Goal: Task Accomplishment & Management: Use online tool/utility

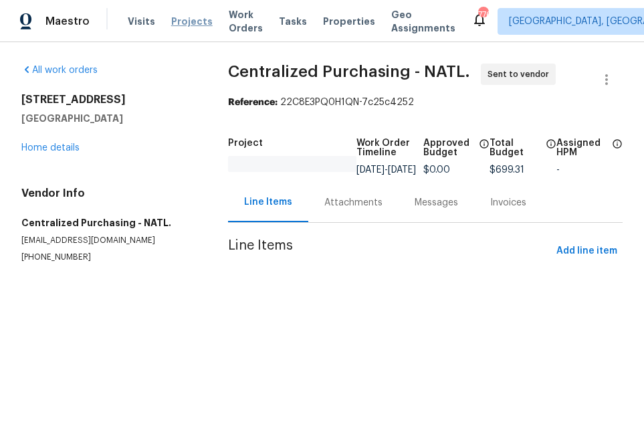
click at [175, 17] on div "Maestro Visits Projects Work Orders Tasks Properties Geo Assignments [STREET_AD…" at bounding box center [322, 158] width 644 height 316
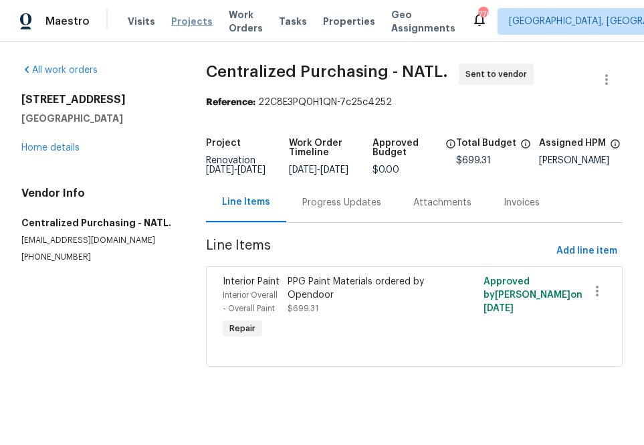
click at [179, 21] on span "Projects" at bounding box center [191, 21] width 41 height 13
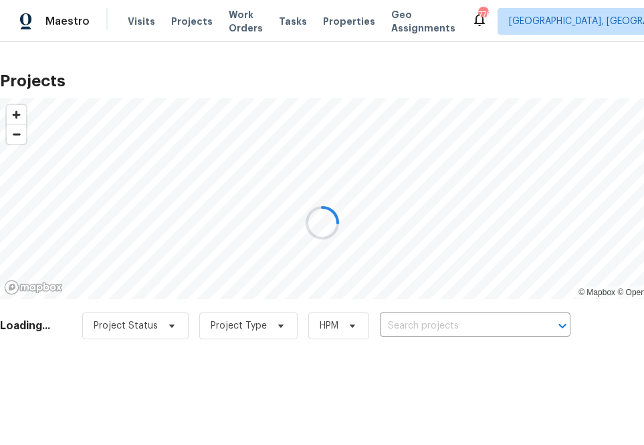
click at [465, 329] on div at bounding box center [322, 222] width 644 height 445
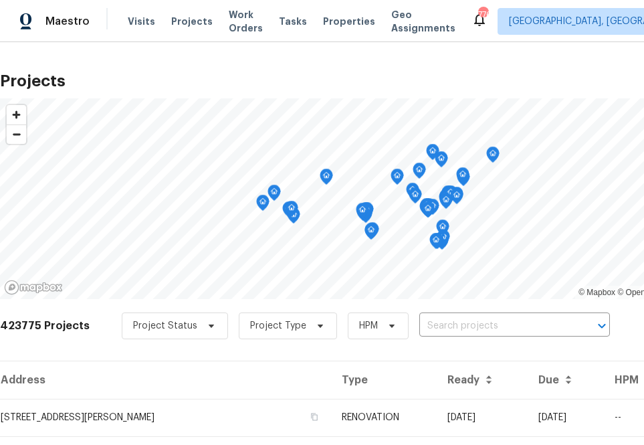
click at [465, 320] on input "text" at bounding box center [495, 326] width 153 height 21
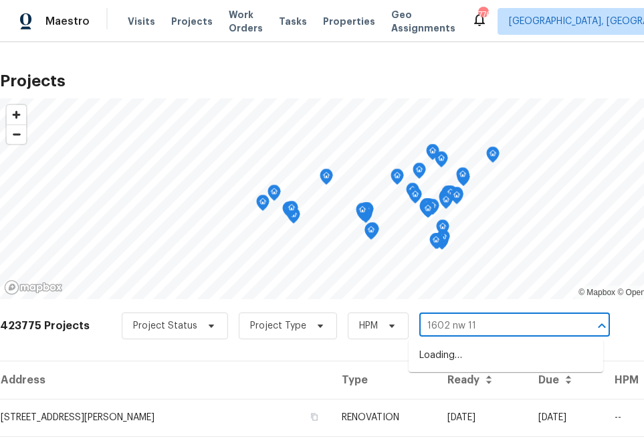
type input "1602 nw 119"
click at [453, 367] on li "[STREET_ADDRESS]" at bounding box center [506, 356] width 195 height 22
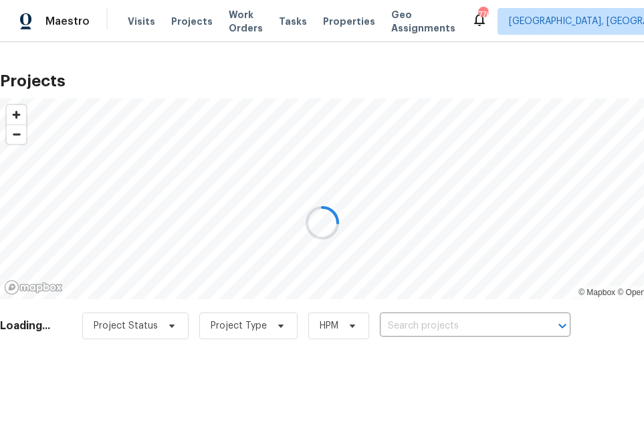
type input "[STREET_ADDRESS]"
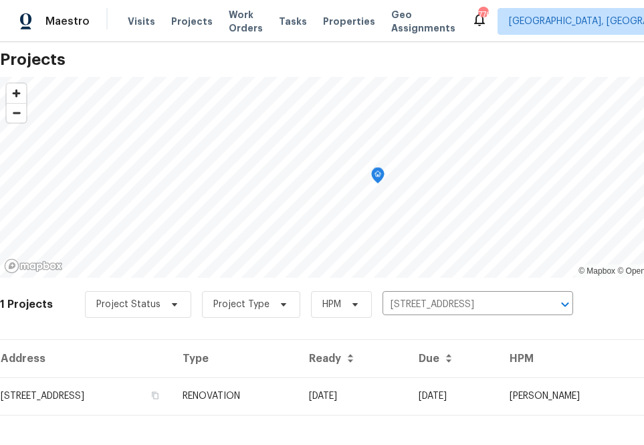
scroll to position [34, 0]
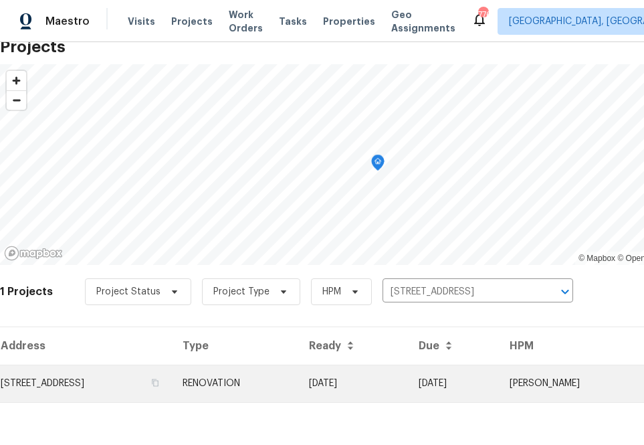
click at [163, 383] on td "[STREET_ADDRESS]" at bounding box center [86, 383] width 172 height 37
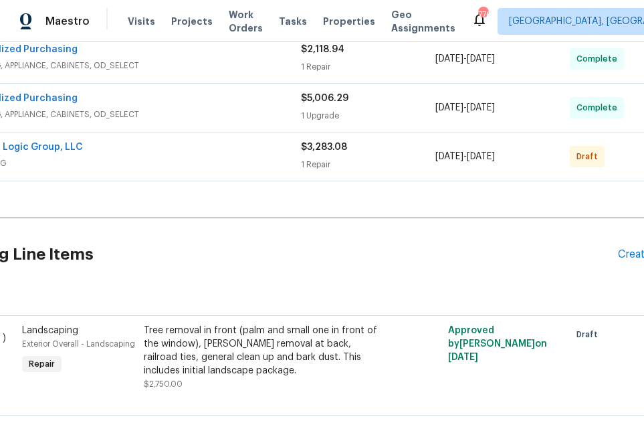
scroll to position [606, 112]
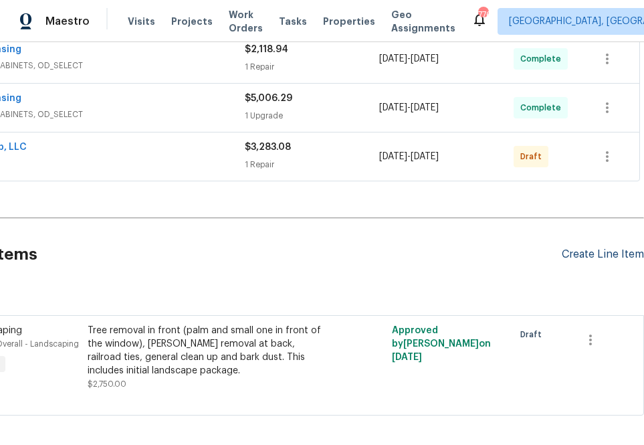
click at [593, 252] on div "Create Line Item" at bounding box center [603, 254] width 82 height 13
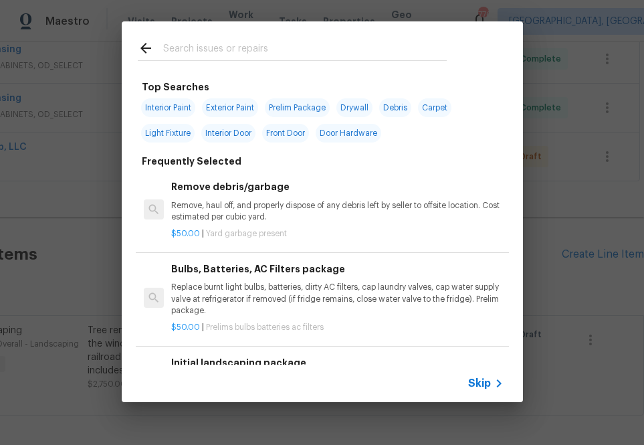
click at [487, 361] on h6 "Initial landscaping package" at bounding box center [337, 362] width 332 height 15
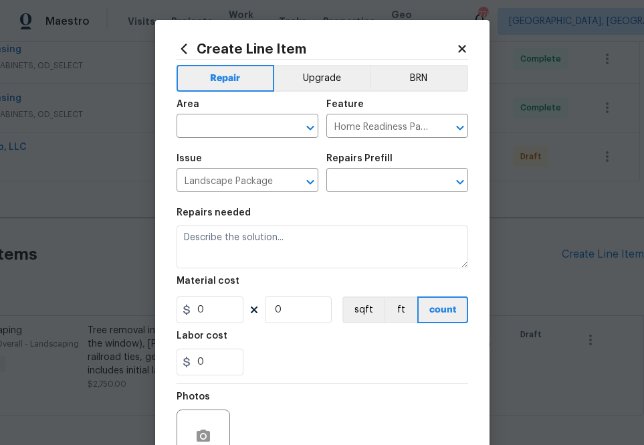
type input "Initial landscaping package $75.00"
type textarea "Mowing of grass up to 6" in height. Mow, edge along driveways & sidewalks, trim…"
type input "75"
type input "1"
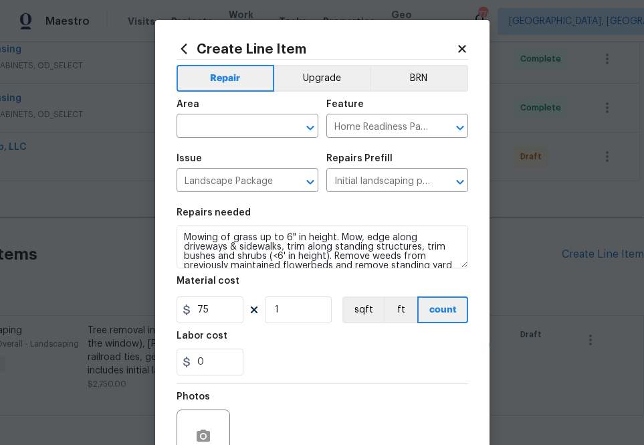
click at [462, 33] on div "Create Line Item Repair Upgrade BRN Area ​ Feature Home Readiness Packages ​ Is…" at bounding box center [322, 288] width 335 height 536
click at [461, 48] on icon at bounding box center [461, 48] width 7 height 7
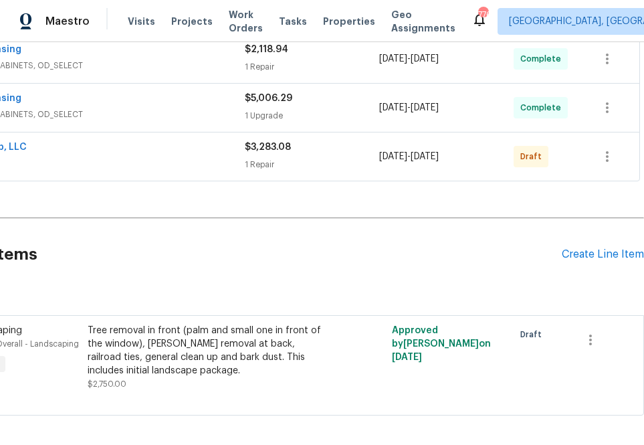
click at [597, 240] on div "Pending Line Items Create Line Item" at bounding box center [266, 254] width 756 height 62
click at [597, 254] on div "Create Line Item" at bounding box center [603, 254] width 82 height 13
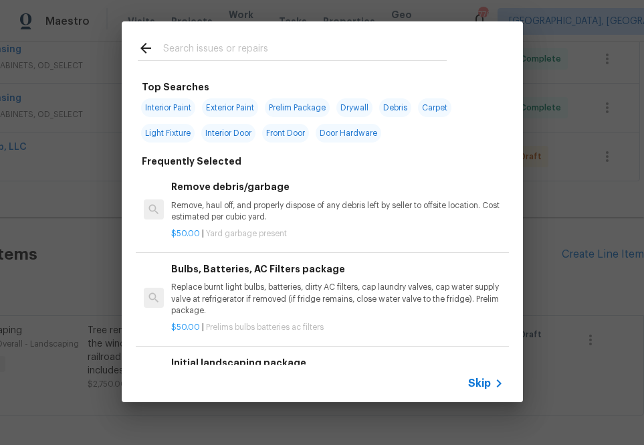
click at [480, 381] on span "Skip" at bounding box center [479, 383] width 23 height 13
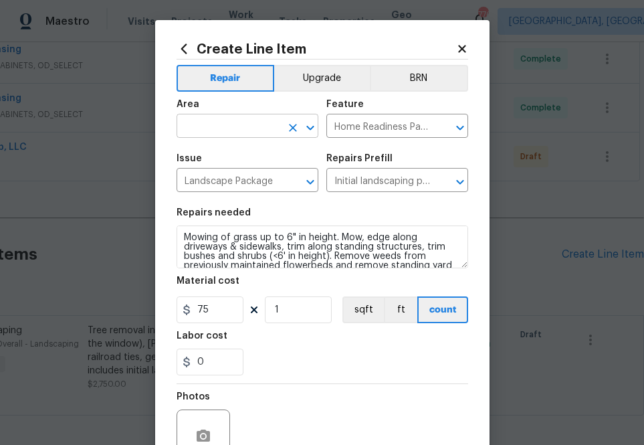
click at [272, 124] on input "text" at bounding box center [229, 127] width 104 height 21
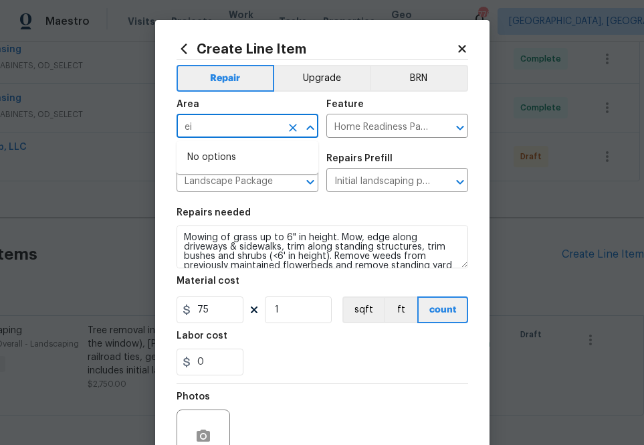
type input "e"
click at [205, 188] on li "Interior Overall" at bounding box center [248, 180] width 142 height 22
type input "Interior Overall"
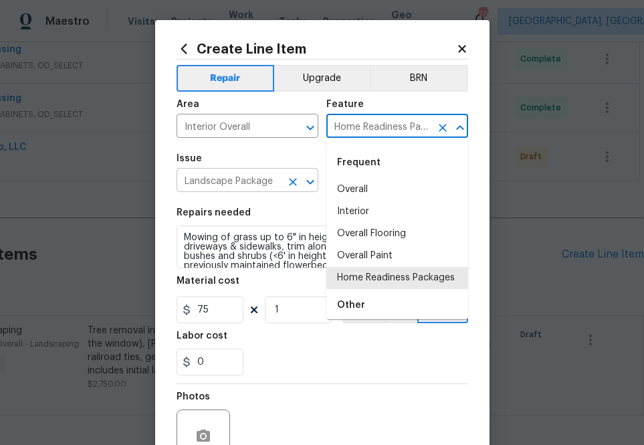
type input "["
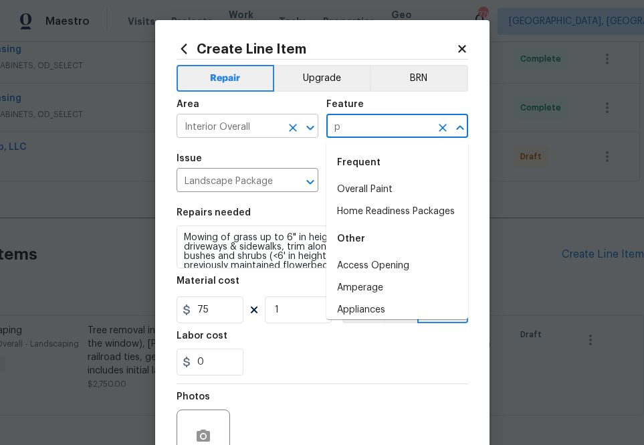
type input "p"
click at [230, 124] on input "Interior Overall" at bounding box center [229, 127] width 104 height 21
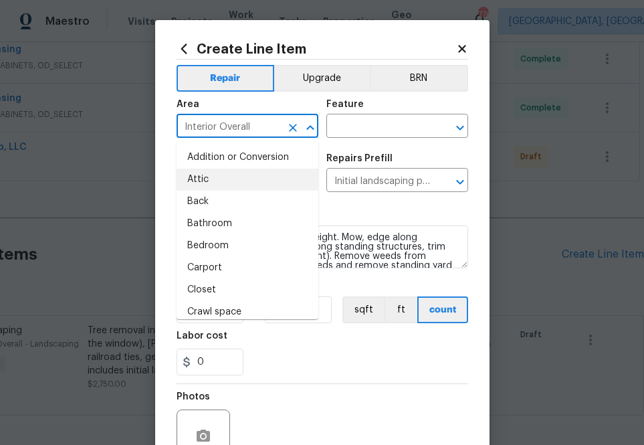
click at [230, 124] on input "Interior Overall" at bounding box center [229, 127] width 104 height 21
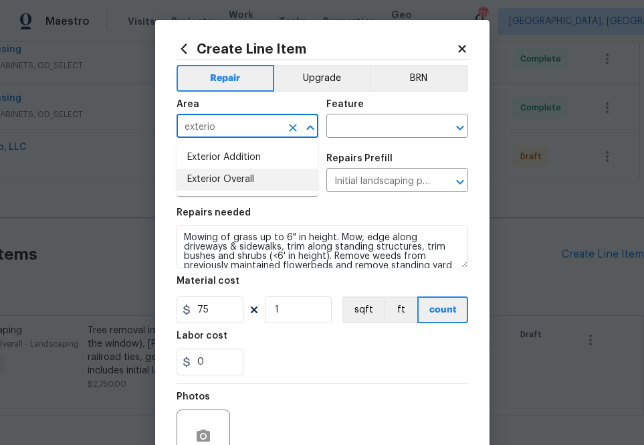
click at [216, 177] on li "Exterior Overall" at bounding box center [248, 180] width 142 height 22
type input "Exterior Overall"
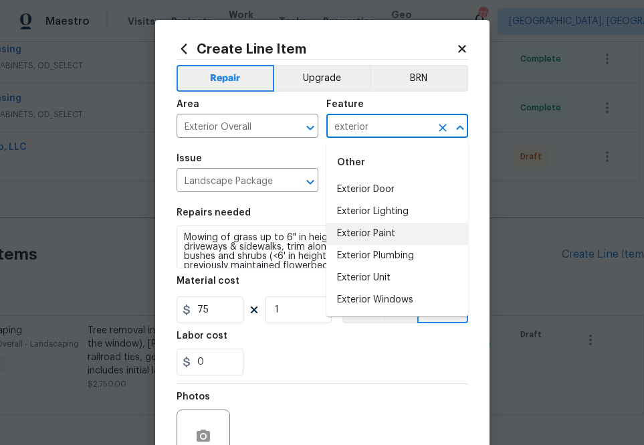
click at [395, 233] on li "Exterior Paint" at bounding box center [397, 234] width 142 height 22
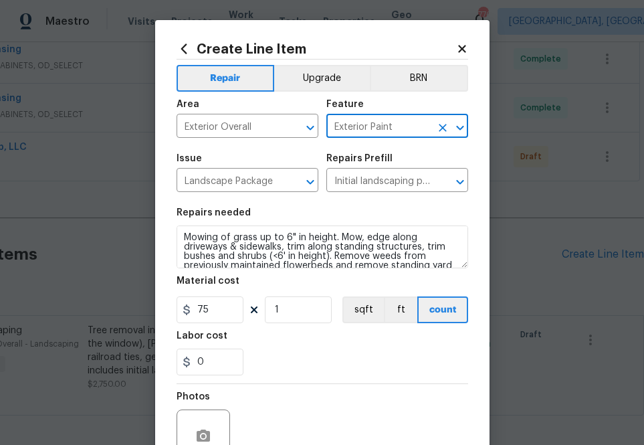
type input "Exterior Paint"
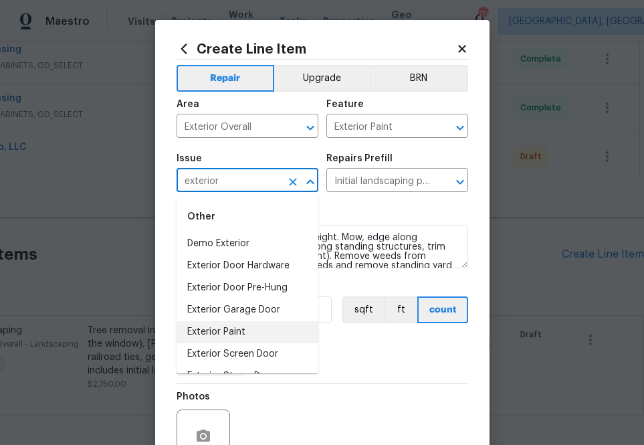
click at [256, 328] on li "Exterior Paint" at bounding box center [248, 332] width 142 height 22
type input "Exterior Paint"
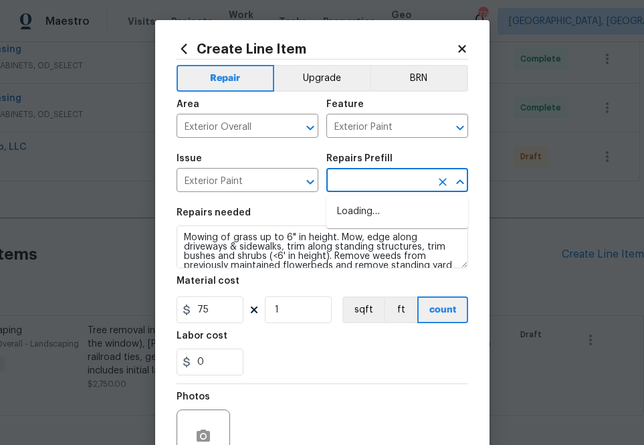
type input "e"
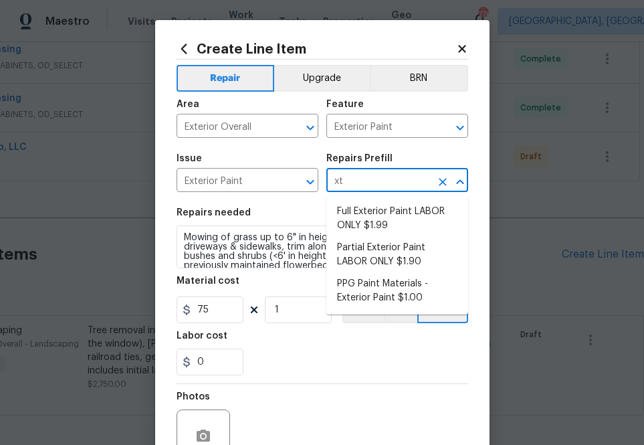
type input "x"
type input "exter"
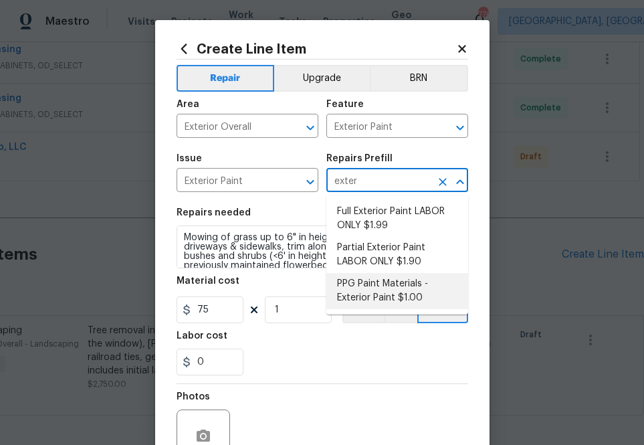
click at [357, 308] on ul "Full Exterior Paint LABOR ONLY $1.99 Partial Exterior Paint LABOR ONLY $1.90 PP…" at bounding box center [397, 254] width 142 height 119
click at [359, 294] on li "PPG Paint Materials - Exterior Paint $1.00" at bounding box center [397, 291] width 142 height 36
type input "Overall Paint"
type textarea "PPG Paint Materials ordered by Opendoor"
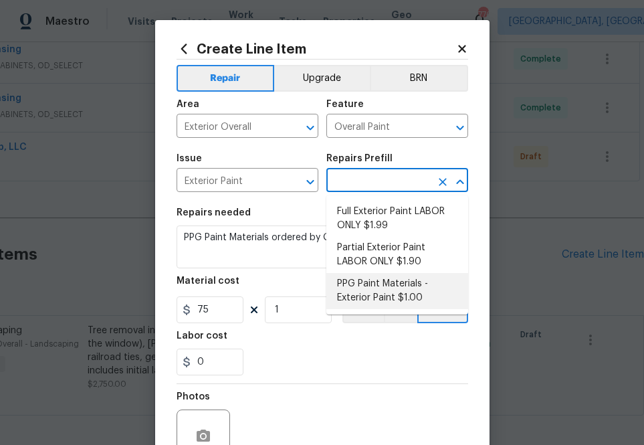
type input "PPG Paint Materials - Exterior Paint $1.00"
type input "1"
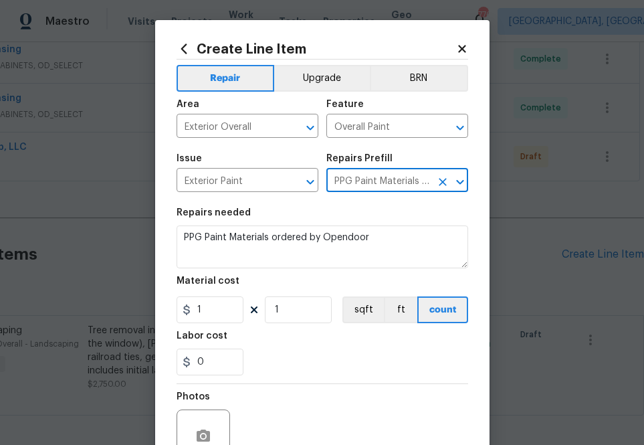
type input "PPG Paint Materials - Exterior Paint $1.00"
click at [207, 312] on input "1" at bounding box center [210, 309] width 67 height 27
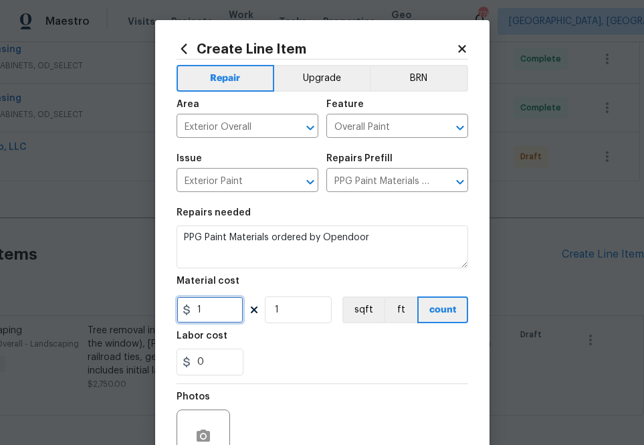
click at [207, 312] on input "1" at bounding box center [210, 309] width 67 height 27
paste input "33.96"
type input "133.96"
click at [288, 379] on section "Repairs needed PPG Paint Materials ordered by Opendoor Material cost 133.96 1 s…" at bounding box center [323, 291] width 292 height 183
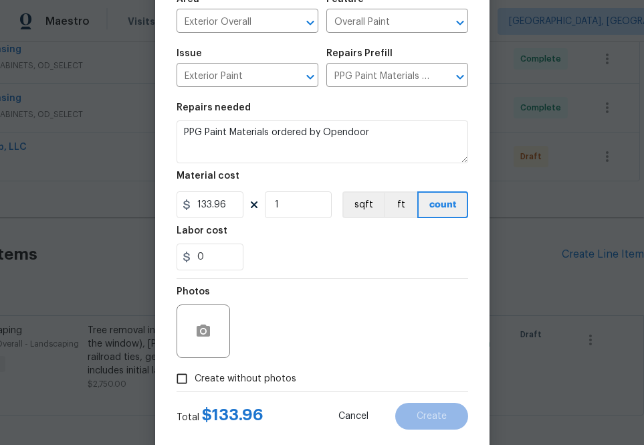
scroll to position [132, 0]
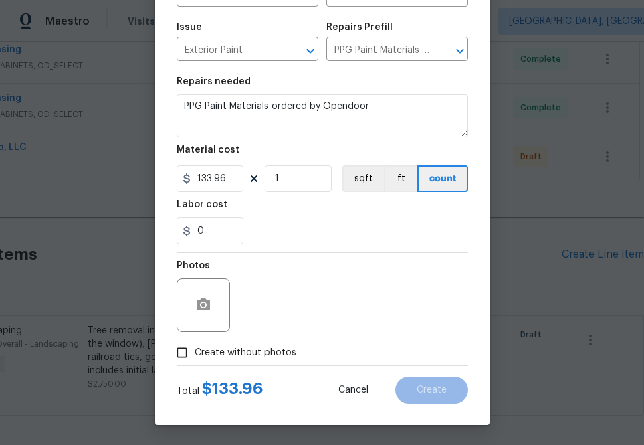
click at [255, 357] on span "Create without photos" at bounding box center [246, 353] width 102 height 14
click at [195, 357] on input "Create without photos" at bounding box center [181, 352] width 25 height 25
checkbox input "true"
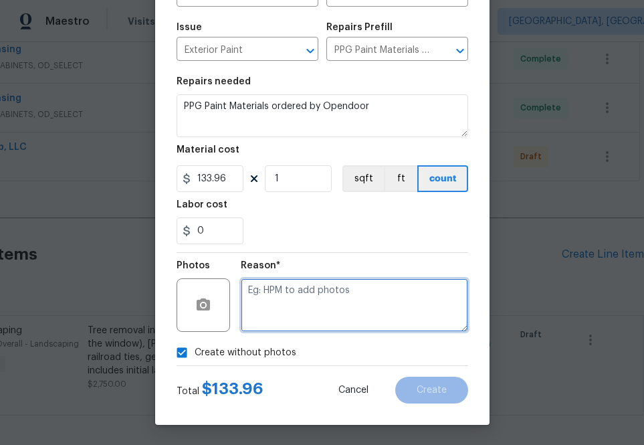
click at [308, 320] on textarea at bounding box center [354, 305] width 227 height 54
type textarea "na"
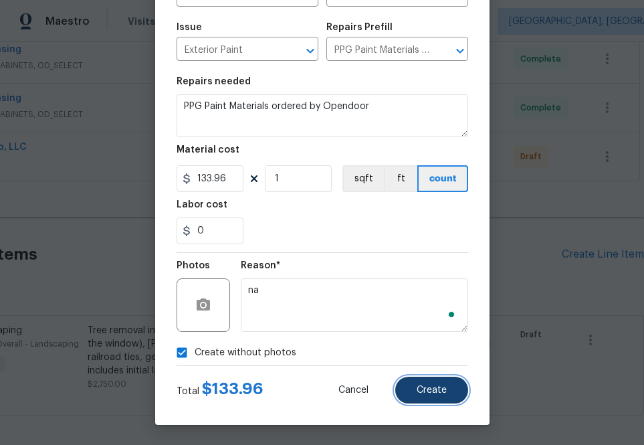
click at [454, 381] on button "Create" at bounding box center [431, 390] width 73 height 27
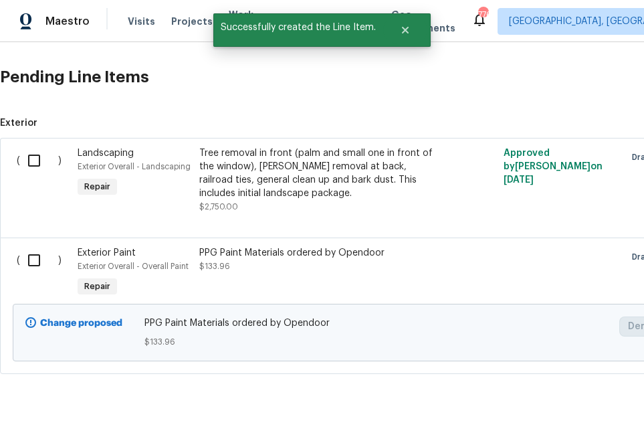
scroll to position [804, 0]
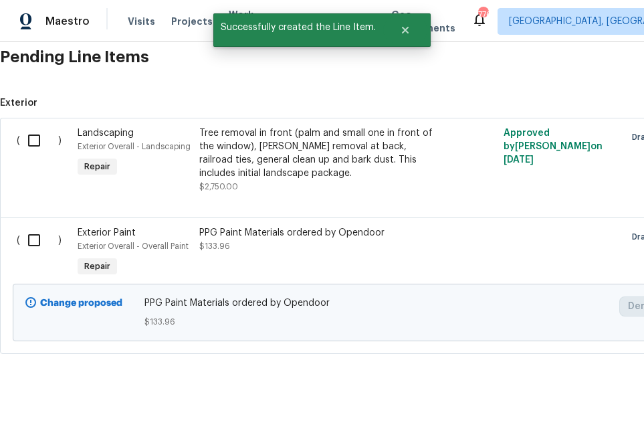
click at [45, 244] on input "checkbox" at bounding box center [39, 240] width 38 height 28
checkbox input "true"
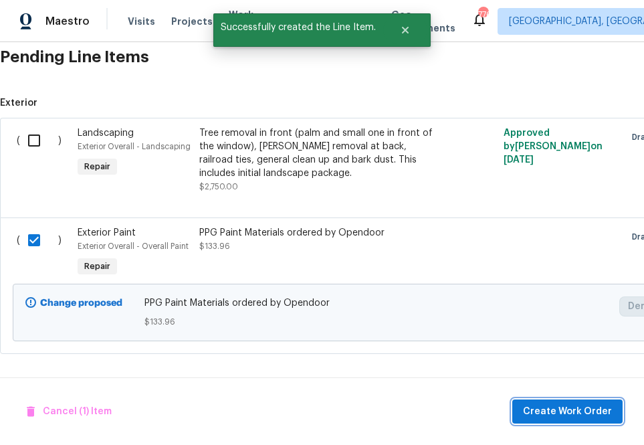
click at [588, 415] on span "Create Work Order" at bounding box center [567, 411] width 89 height 17
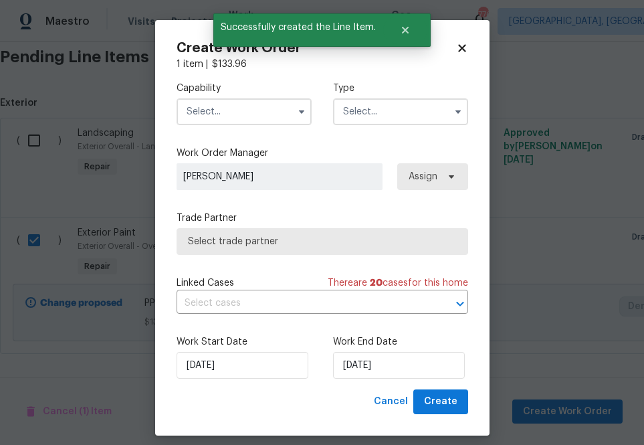
click at [219, 116] on input "text" at bounding box center [244, 111] width 135 height 27
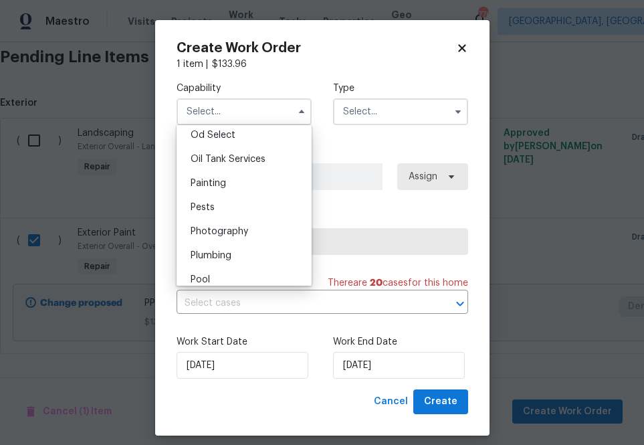
scroll to position [1095, 0]
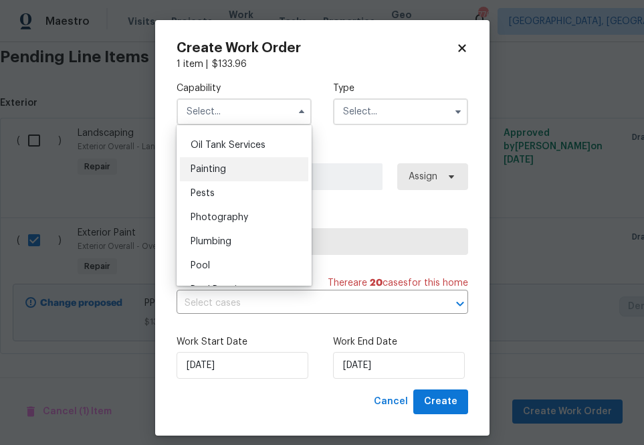
click at [228, 165] on div "Painting" at bounding box center [244, 169] width 128 height 24
type input "Painting"
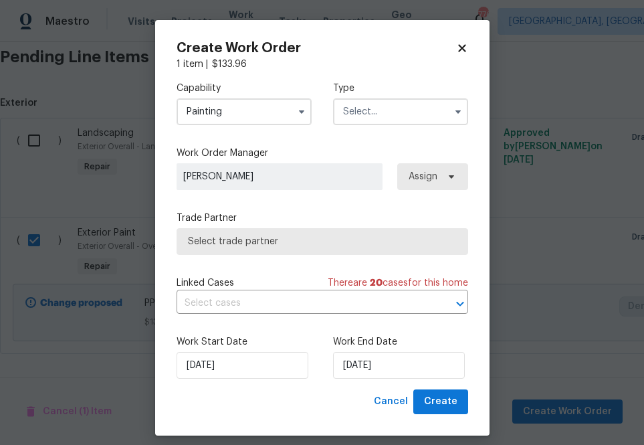
click at [397, 118] on input "text" at bounding box center [400, 111] width 135 height 27
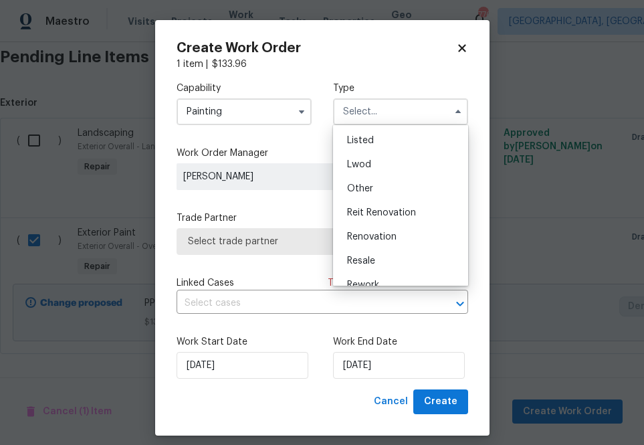
scroll to position [159, 0]
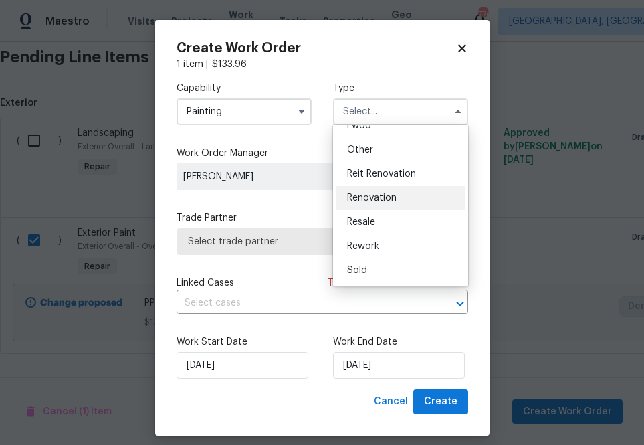
click at [397, 196] on div "Renovation" at bounding box center [401, 198] width 128 height 24
type input "Renovation"
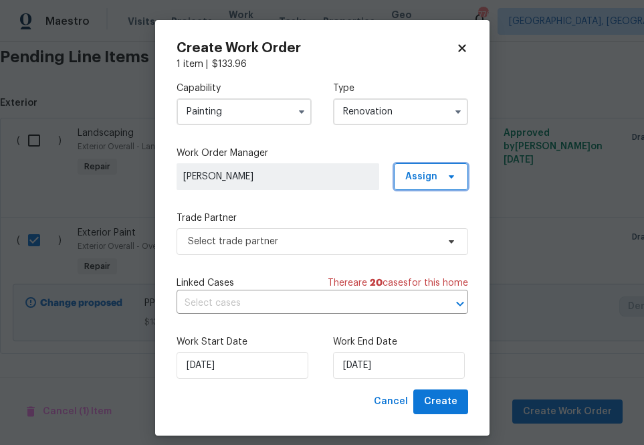
click at [425, 189] on span "Assign" at bounding box center [431, 176] width 74 height 27
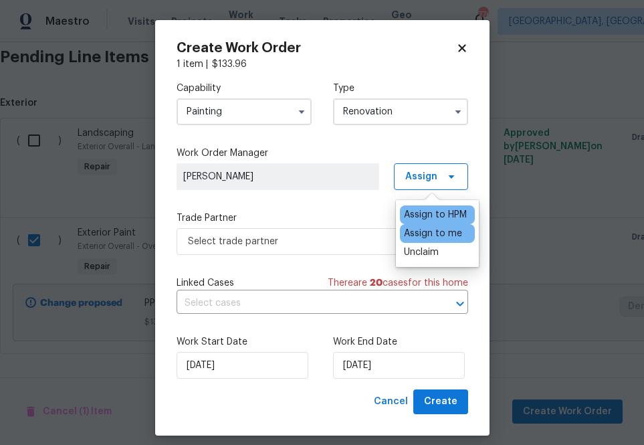
click at [426, 231] on div "Assign to me" at bounding box center [433, 233] width 58 height 13
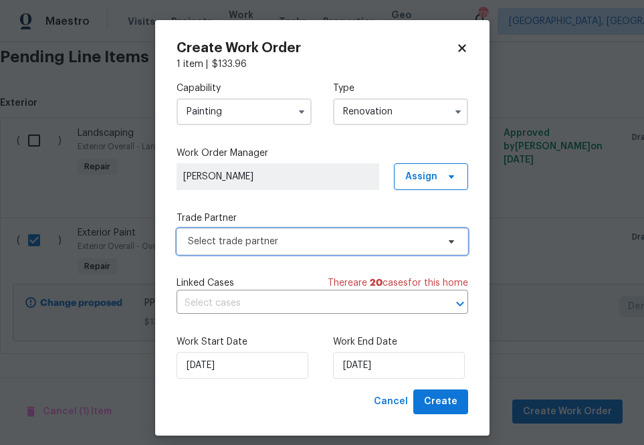
click at [335, 239] on span "Select trade partner" at bounding box center [313, 241] width 250 height 13
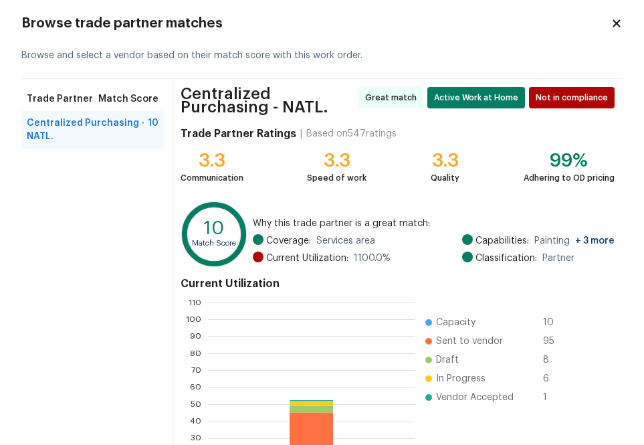
scroll to position [150, 0]
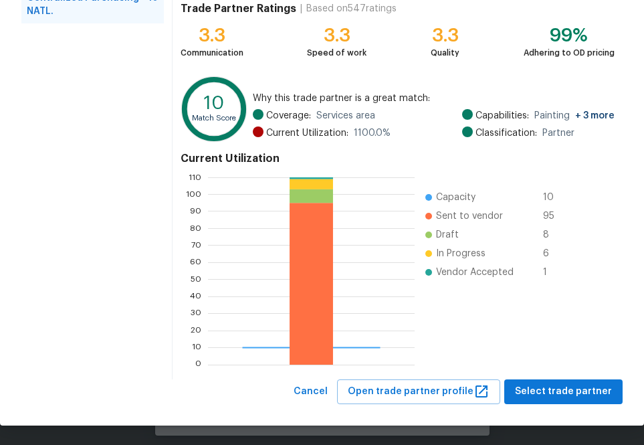
click at [575, 378] on div "Centralized Purchasing - NATL. Great match Active Work at Home Not in complianc…" at bounding box center [398, 167] width 450 height 426
click at [575, 381] on button "Select trade partner" at bounding box center [563, 391] width 118 height 25
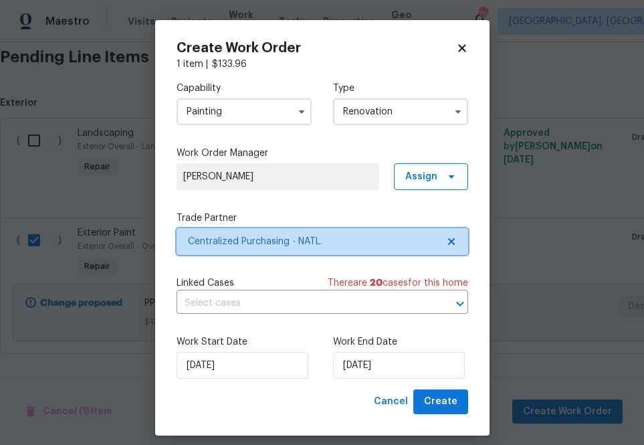
scroll to position [0, 0]
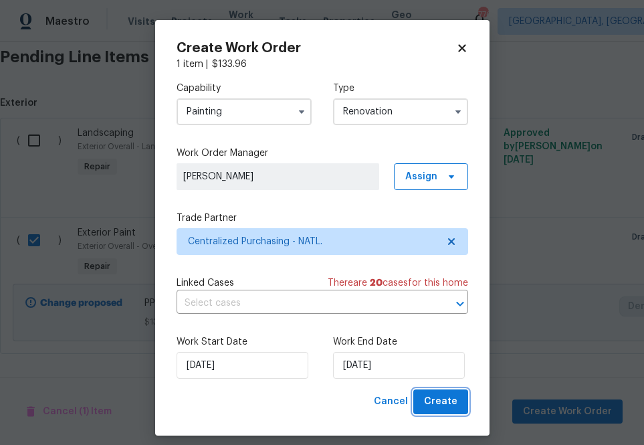
click at [426, 404] on button "Create" at bounding box center [440, 401] width 55 height 25
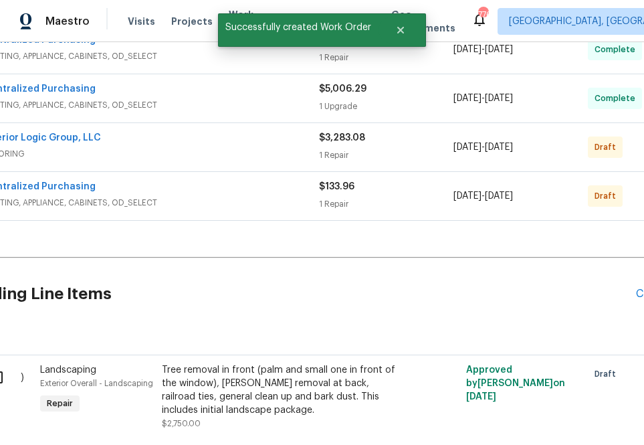
scroll to position [616, 0]
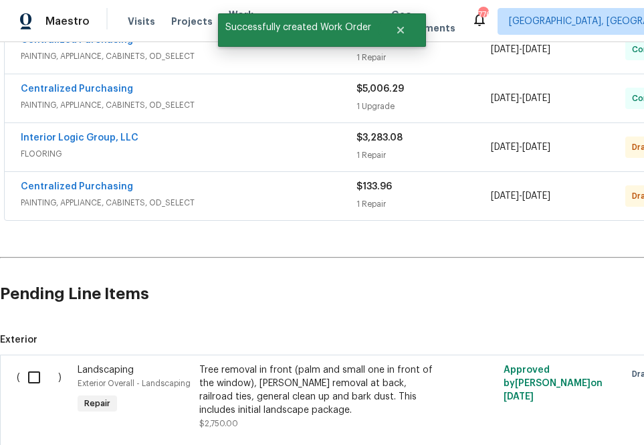
click at [102, 180] on span "Centralized Purchasing" at bounding box center [77, 186] width 112 height 13
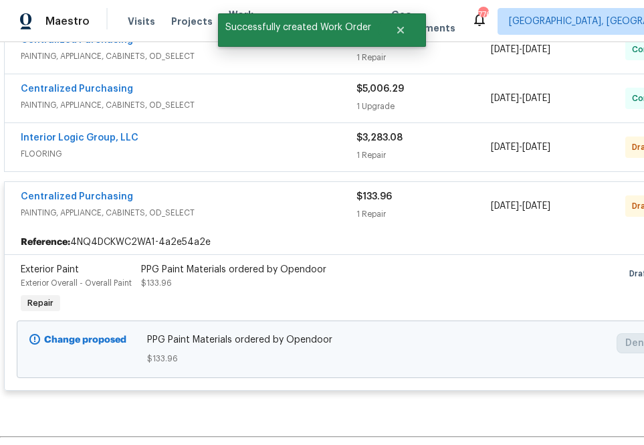
click at [103, 191] on span "Centralized Purchasing" at bounding box center [77, 196] width 112 height 13
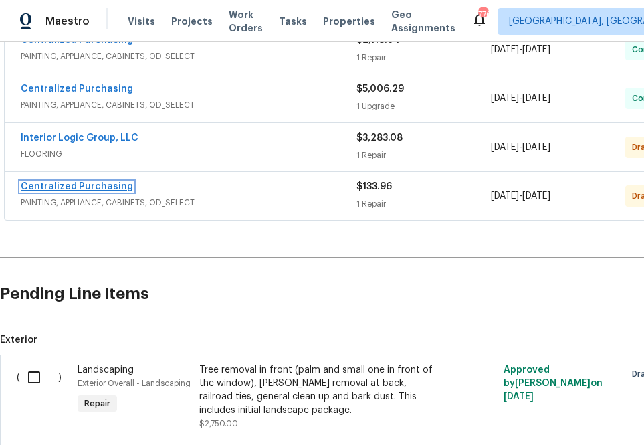
click at [120, 187] on link "Centralized Purchasing" at bounding box center [77, 186] width 112 height 9
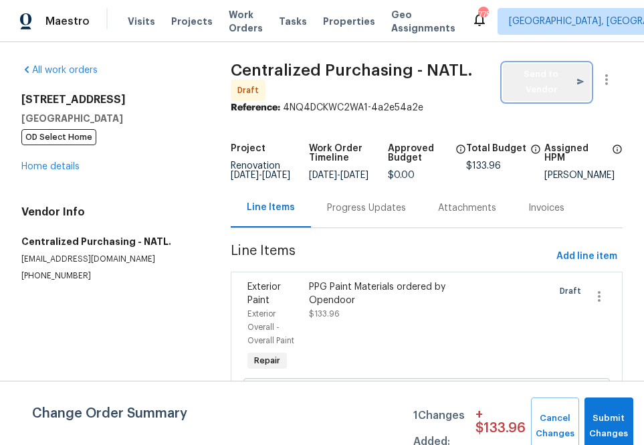
click at [545, 74] on span "Send to Vendor" at bounding box center [547, 82] width 75 height 31
